Goal: Navigation & Orientation: Go to known website

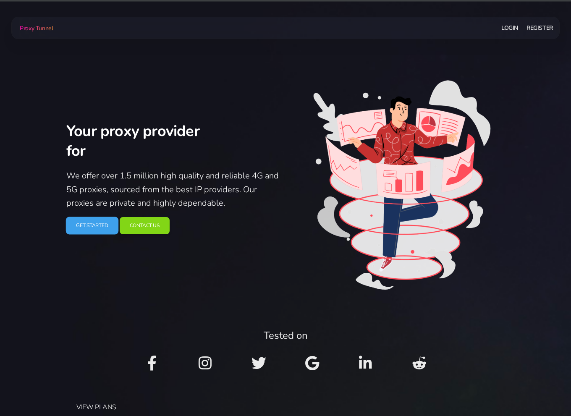
click at [95, 227] on link "Get Started" at bounding box center [92, 226] width 52 height 18
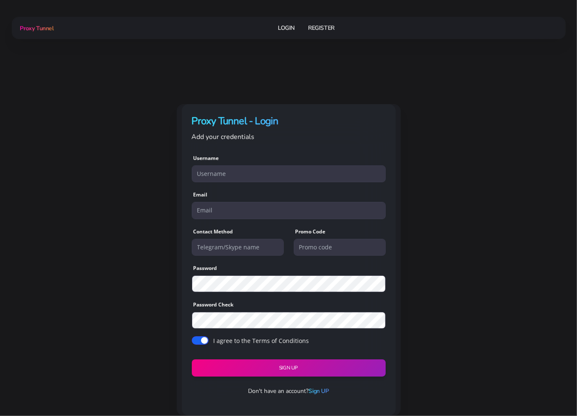
click at [39, 26] on span "Proxy Tunnel" at bounding box center [37, 28] width 34 height 8
